Goal: Navigation & Orientation: Find specific page/section

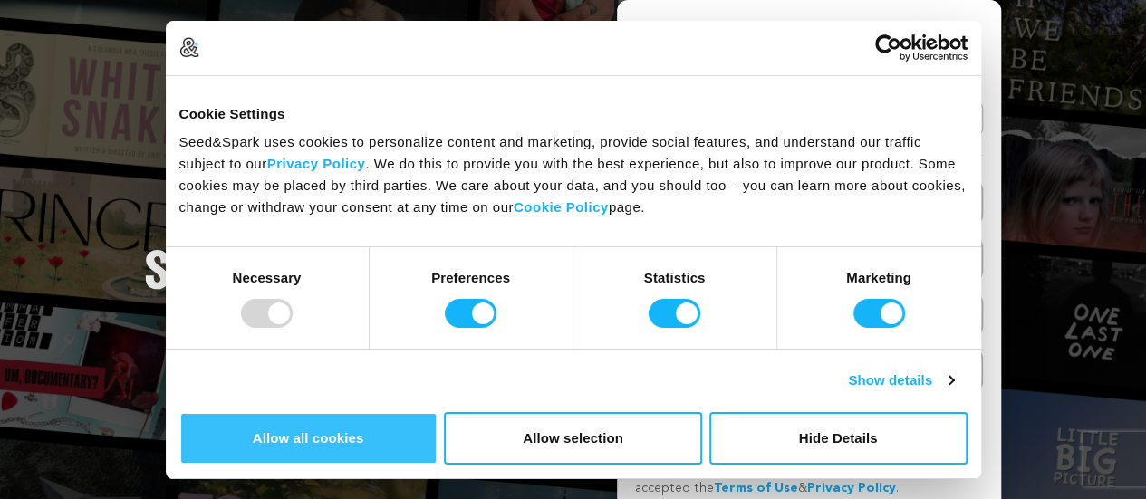
click at [437, 412] on button "Allow all cookies" at bounding box center [308, 438] width 258 height 53
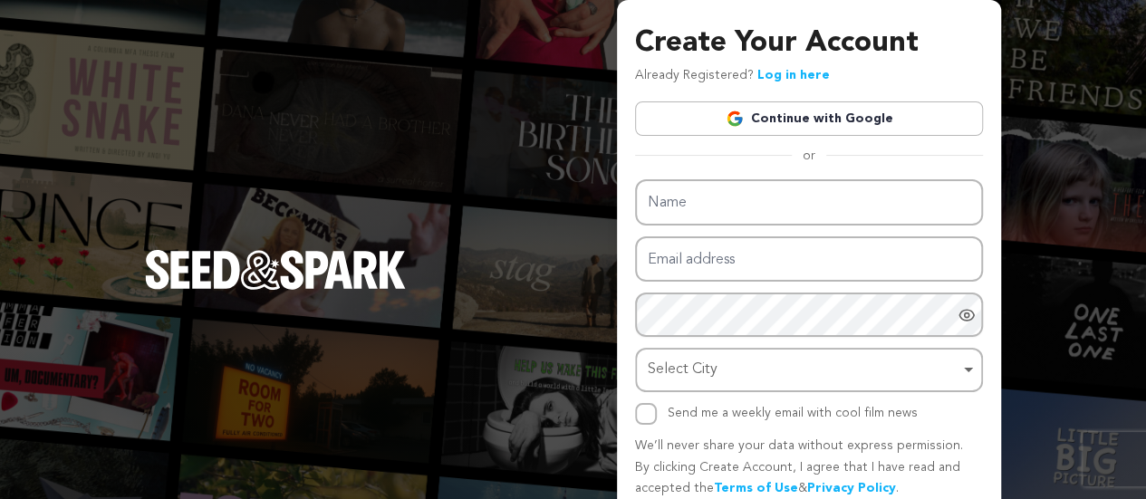
click at [823, 110] on link "Continue with Google" at bounding box center [809, 118] width 348 height 34
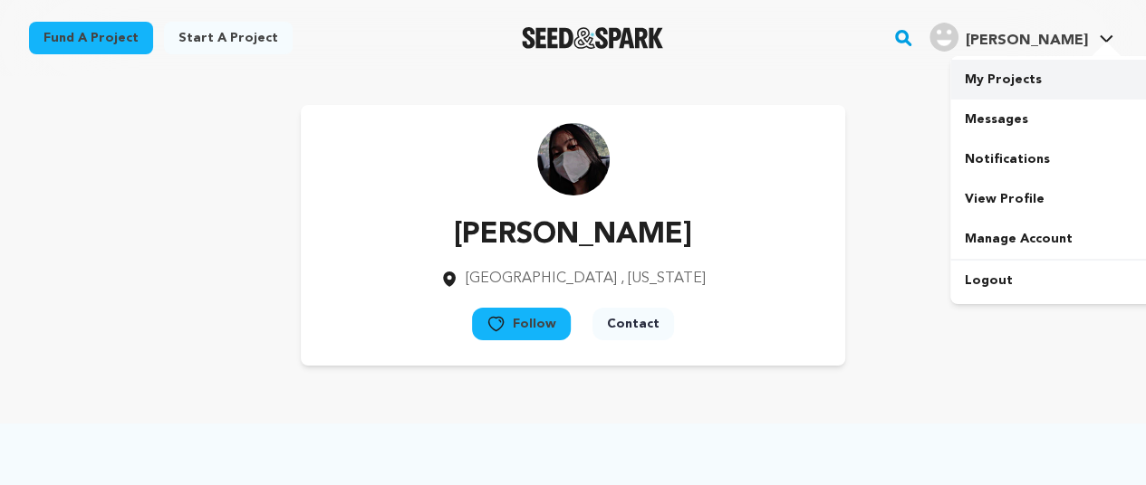
click at [1043, 82] on link "My Projects" at bounding box center [1051, 80] width 203 height 40
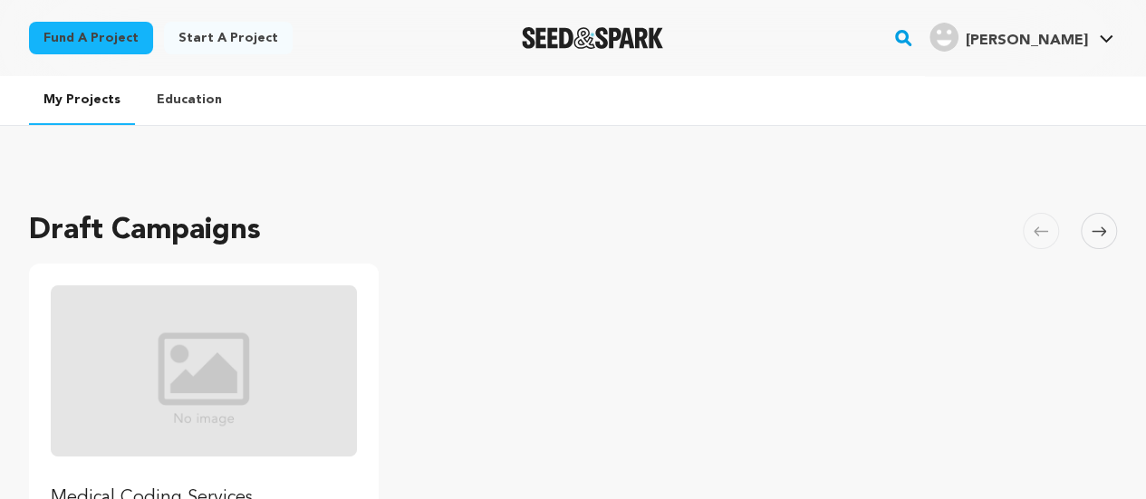
scroll to position [272, 0]
